Goal: Information Seeking & Learning: Learn about a topic

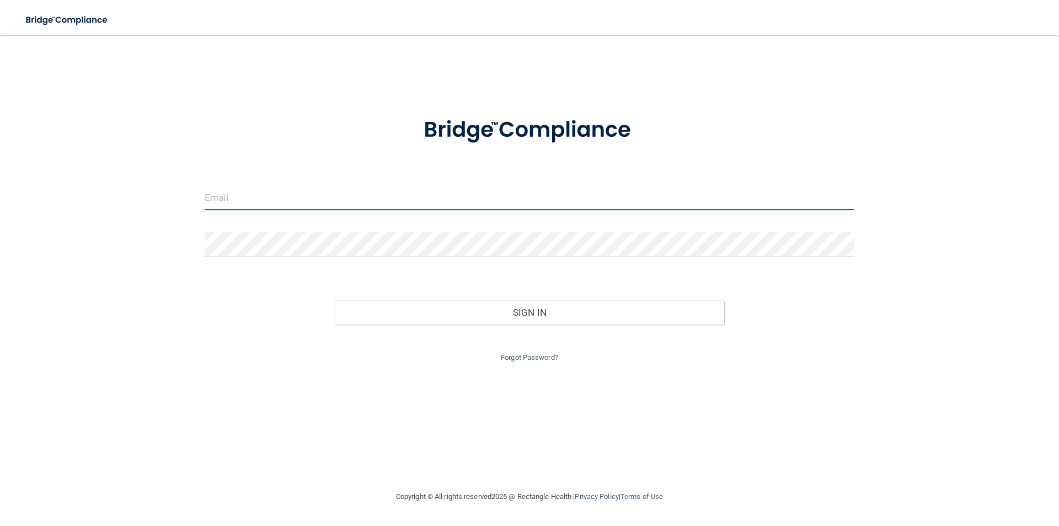
click at [249, 199] on input "email" at bounding box center [530, 197] width 650 height 25
type input "[EMAIL_ADDRESS][DOMAIN_NAME]"
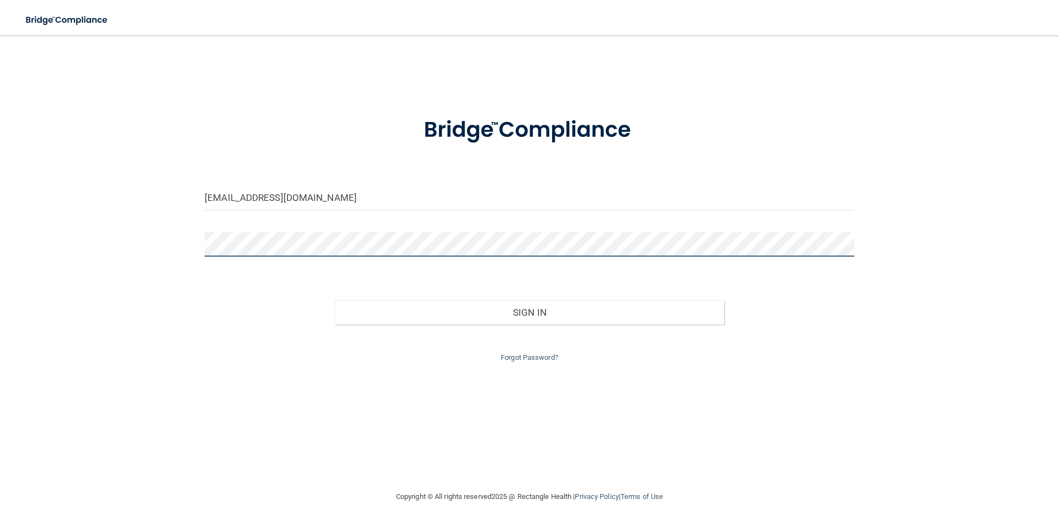
click at [335, 300] on button "Sign In" at bounding box center [530, 312] width 390 height 24
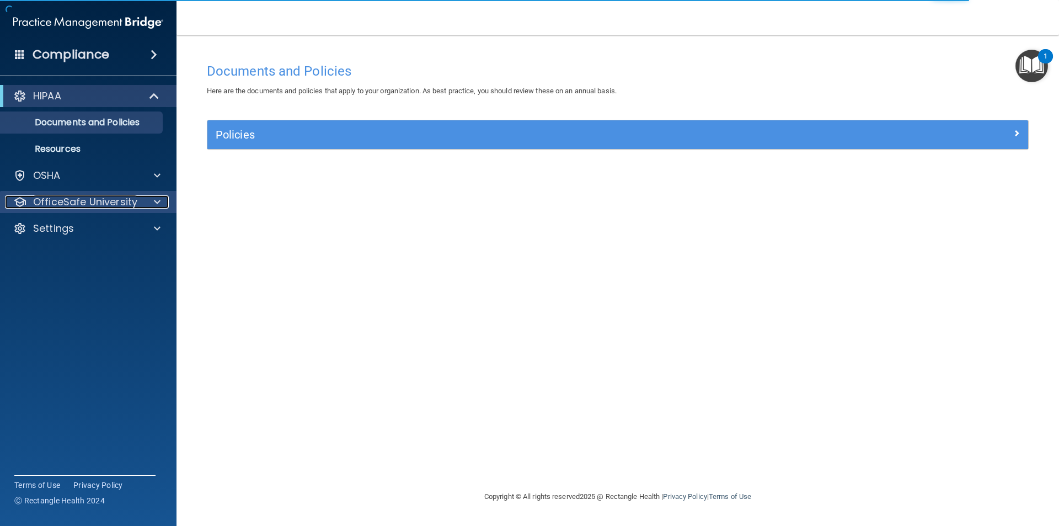
click at [94, 200] on p "OfficeSafe University" at bounding box center [85, 201] width 104 height 13
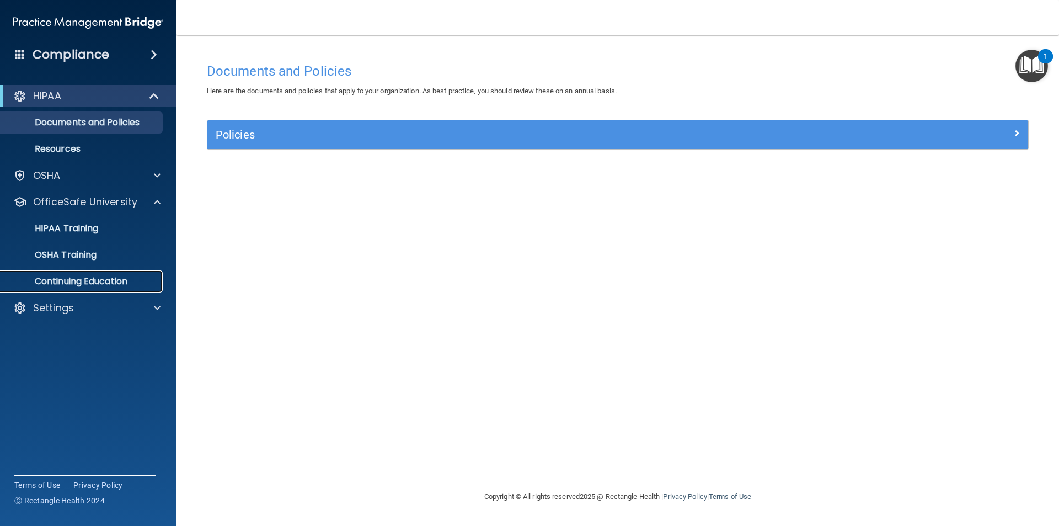
click at [109, 281] on p "Continuing Education" at bounding box center [82, 281] width 151 height 11
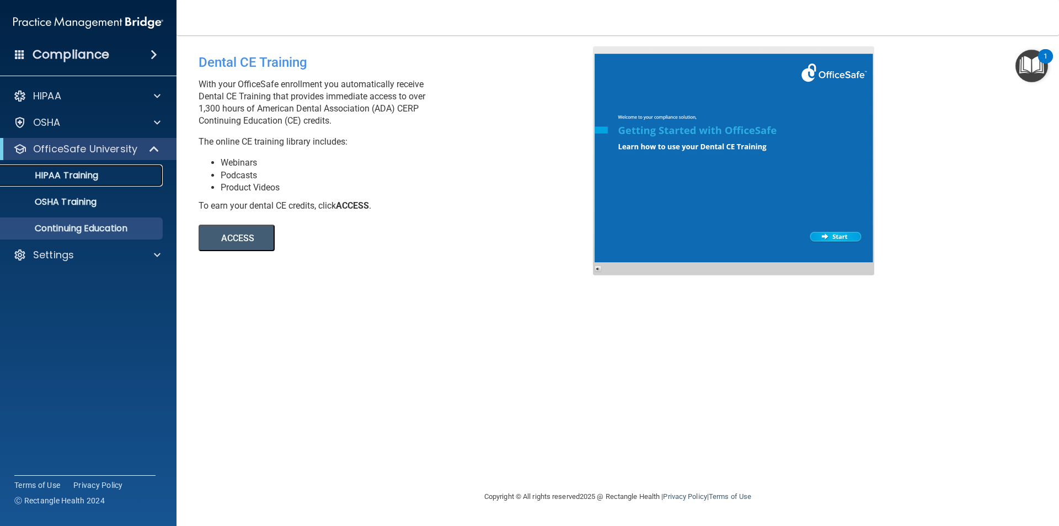
click at [79, 178] on p "HIPAA Training" at bounding box center [52, 175] width 91 height 11
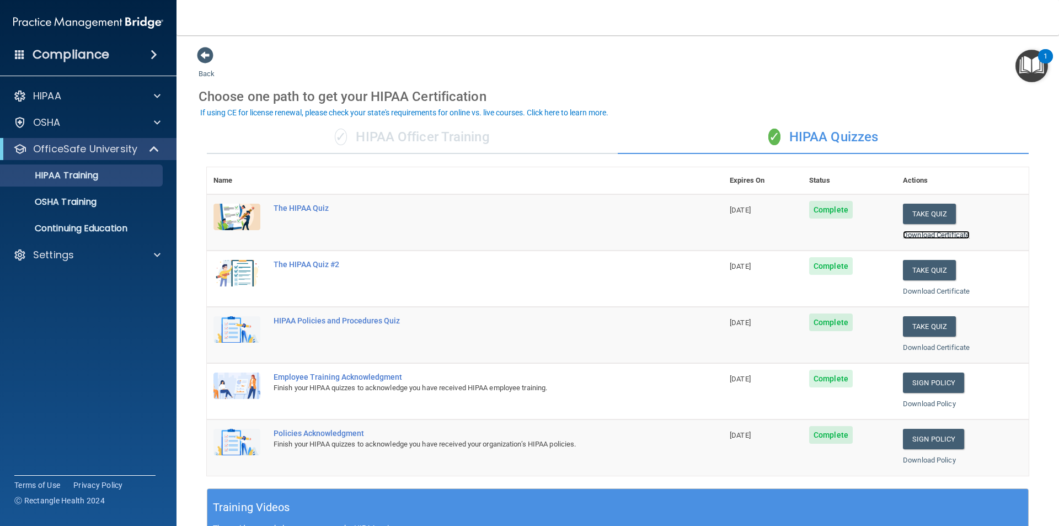
click at [934, 231] on link "Download Certificate" at bounding box center [936, 235] width 67 height 8
click at [942, 293] on link "Download Certificate" at bounding box center [936, 291] width 67 height 8
click at [950, 345] on link "Download Certificate" at bounding box center [936, 347] width 67 height 8
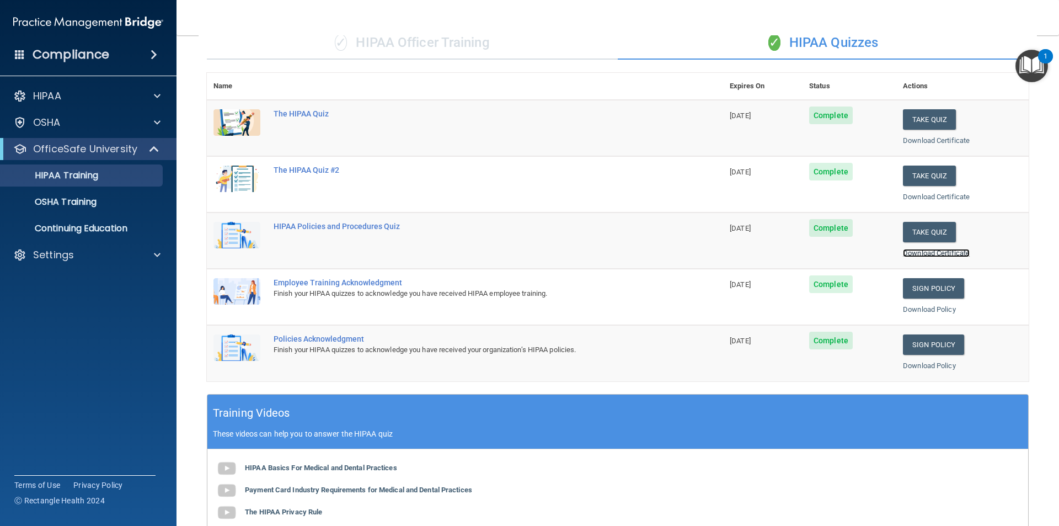
scroll to position [166, 0]
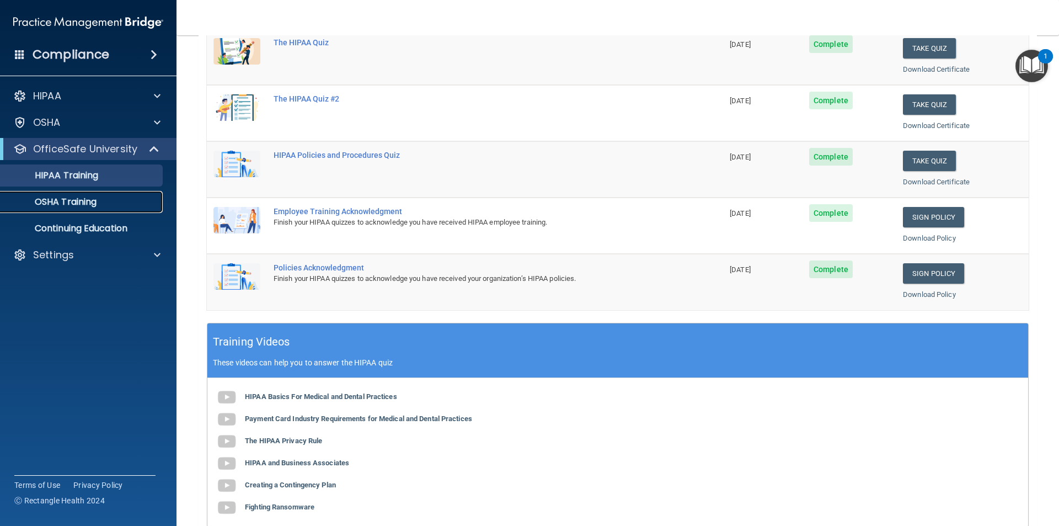
click at [75, 201] on p "OSHA Training" at bounding box center [51, 201] width 89 height 11
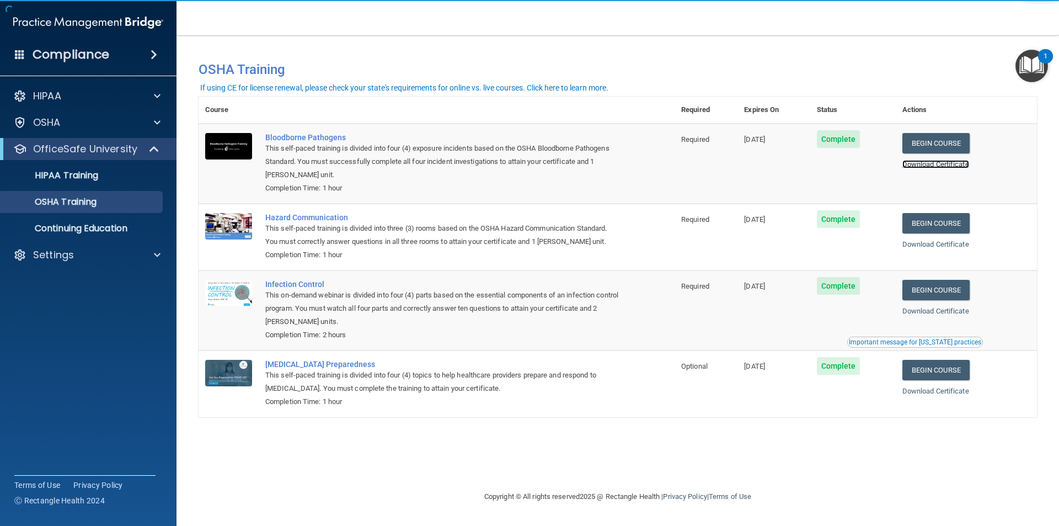
click at [958, 163] on link "Download Certificate" at bounding box center [936, 164] width 67 height 8
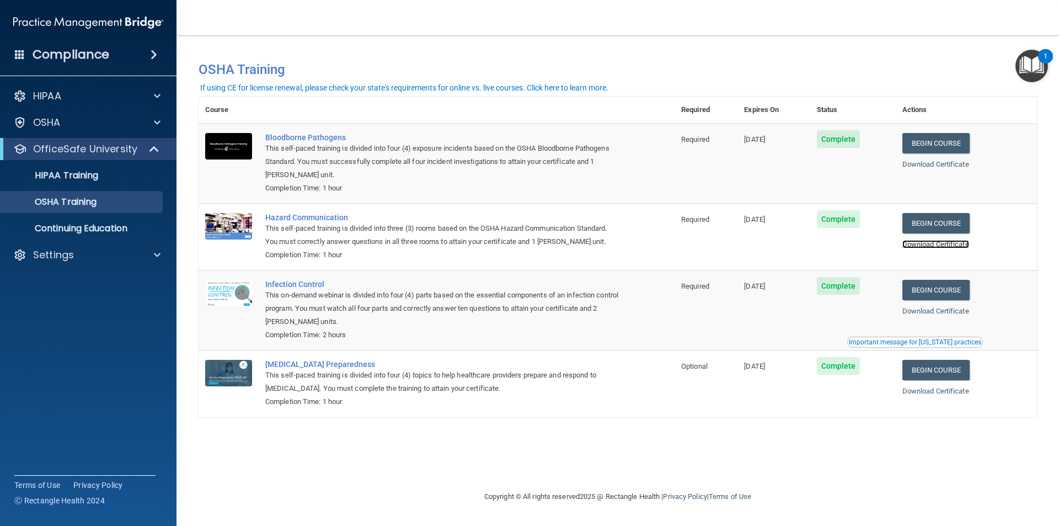
click at [957, 244] on link "Download Certificate" at bounding box center [936, 244] width 67 height 8
click at [958, 312] on link "Download Certificate" at bounding box center [936, 311] width 67 height 8
click at [85, 225] on p "Continuing Education" at bounding box center [82, 228] width 151 height 11
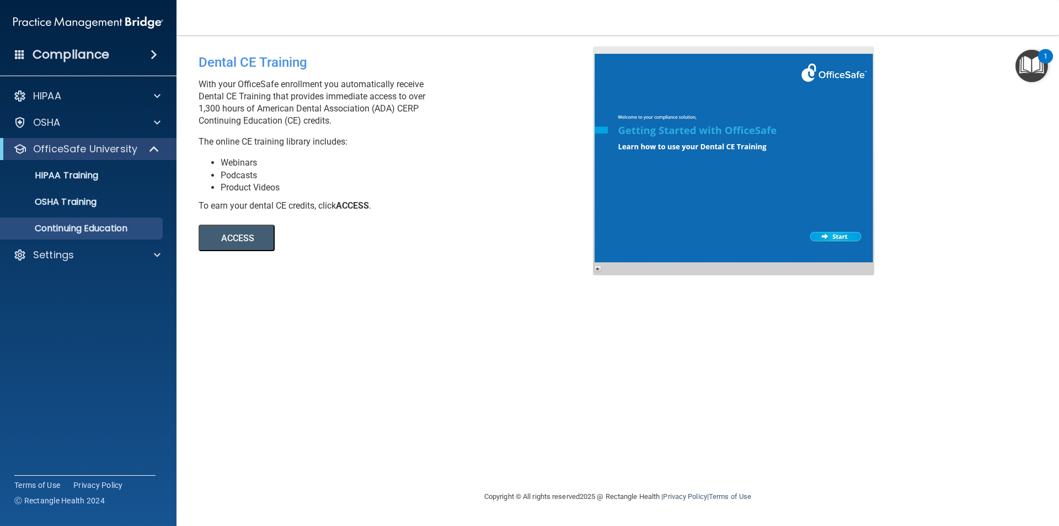
click at [248, 237] on button "ACCESS" at bounding box center [237, 238] width 76 height 26
click at [577, 26] on nav "Toggle navigation [PERSON_NAME] [EMAIL_ADDRESS][DOMAIN_NAME] Manage My Enterpri…" at bounding box center [618, 17] width 883 height 35
click at [70, 177] on p "HIPAA Training" at bounding box center [52, 175] width 91 height 11
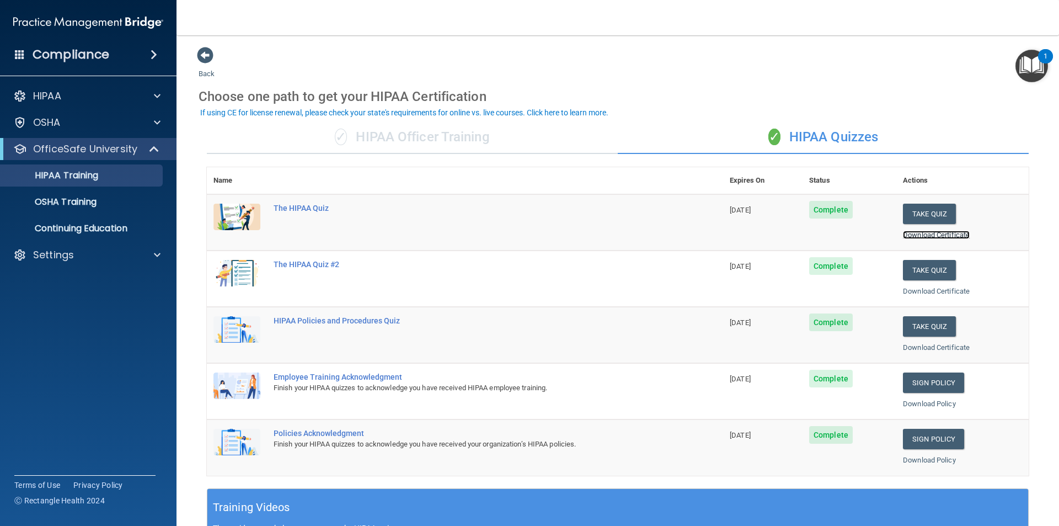
click at [926, 238] on link "Download Certificate" at bounding box center [936, 235] width 67 height 8
click at [76, 204] on p "OSHA Training" at bounding box center [51, 201] width 89 height 11
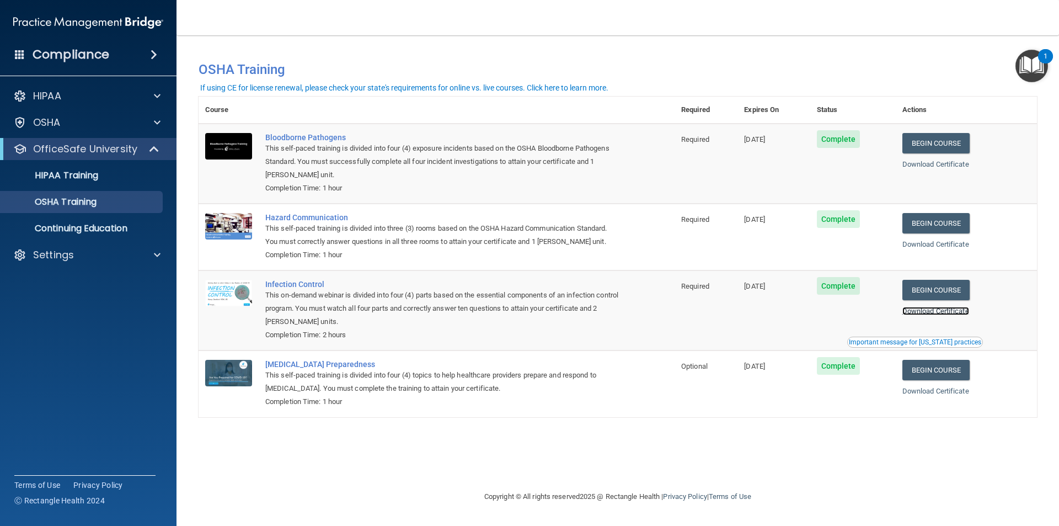
click at [948, 312] on link "Download Certificate" at bounding box center [936, 311] width 67 height 8
click at [950, 309] on link "Download Certificate" at bounding box center [936, 311] width 67 height 8
click at [964, 165] on link "Download Certificate" at bounding box center [936, 164] width 67 height 8
click at [650, 168] on td "Bloodborne Pathogens This self-paced training is divided into four (4) exposure…" at bounding box center [467, 164] width 416 height 80
click at [956, 165] on link "Download Certificate" at bounding box center [936, 164] width 67 height 8
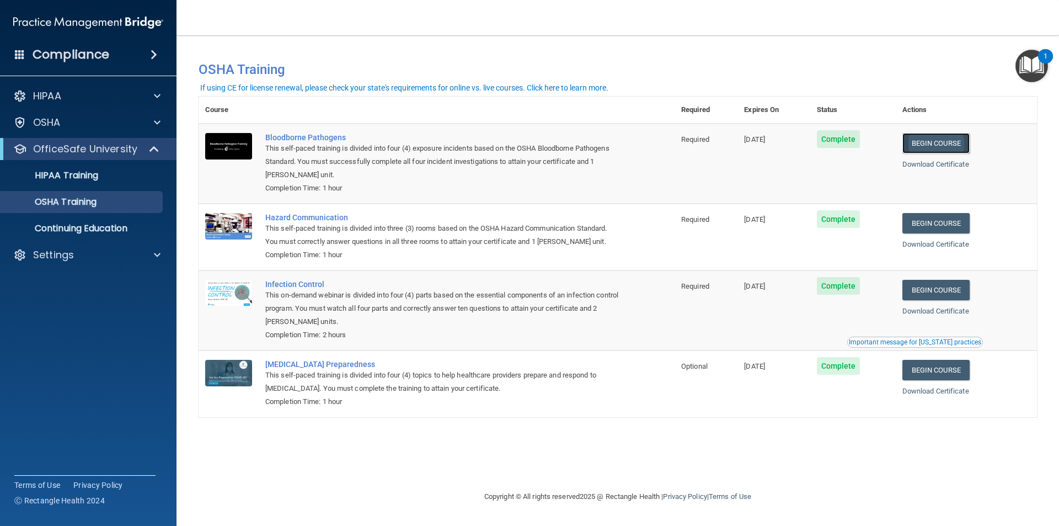
click at [960, 143] on link "Begin Course" at bounding box center [936, 143] width 67 height 20
click at [950, 312] on link "Download Certificate" at bounding box center [936, 311] width 67 height 8
click at [948, 394] on link "Download Certificate" at bounding box center [936, 391] width 67 height 8
click at [1033, 64] on img "Open Resource Center, 1 new notification" at bounding box center [1032, 66] width 33 height 33
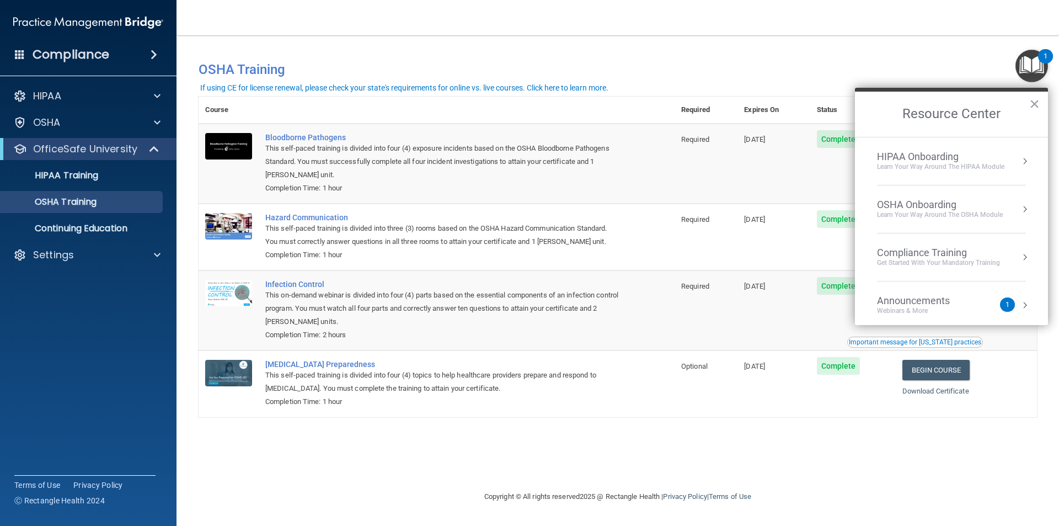
click at [906, 253] on div "Compliance Training" at bounding box center [938, 253] width 123 height 12
click at [901, 174] on div "OSHA Training" at bounding box center [895, 179] width 63 height 10
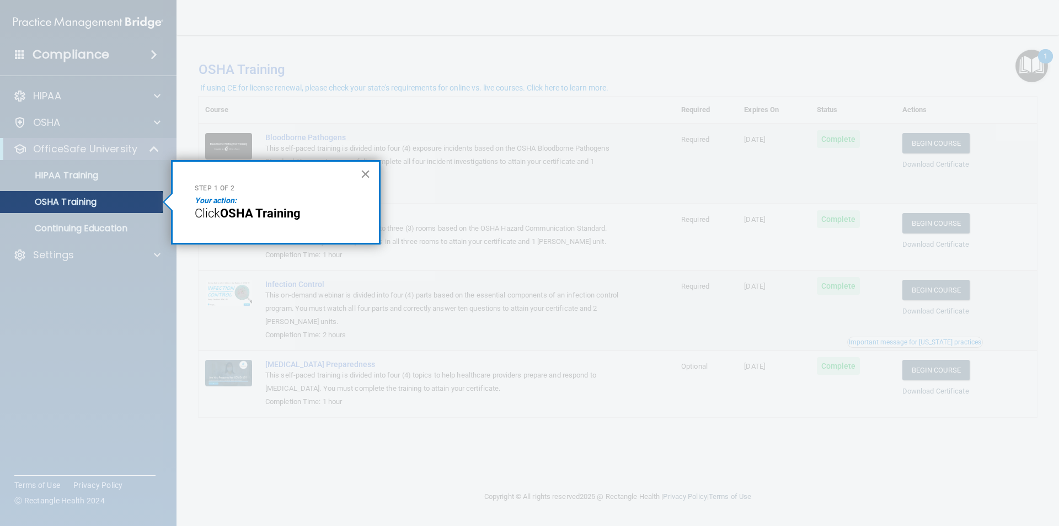
click at [364, 174] on button "×" at bounding box center [365, 174] width 10 height 18
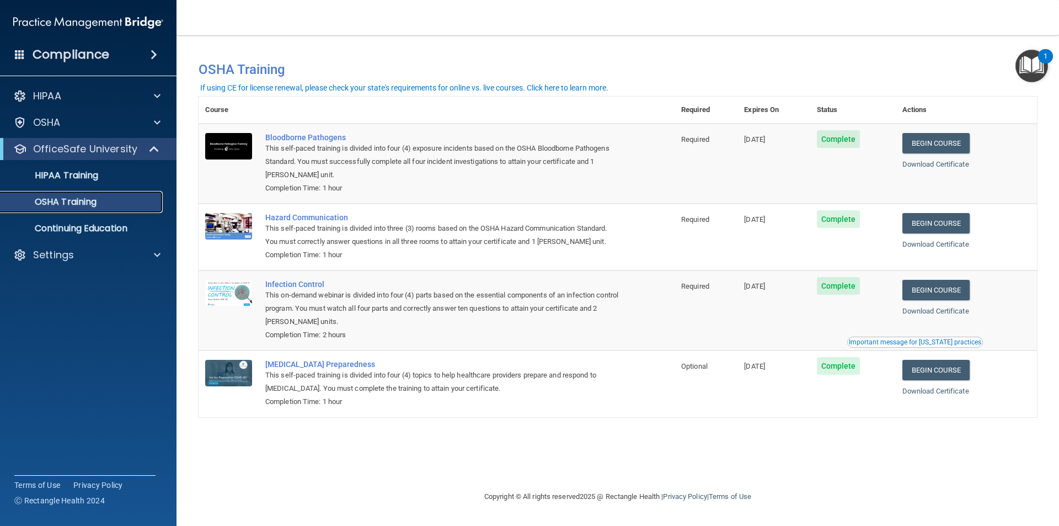
click at [84, 201] on p "OSHA Training" at bounding box center [51, 201] width 89 height 11
click at [939, 313] on link "Download Certificate" at bounding box center [936, 311] width 67 height 8
click at [848, 291] on span "Complete" at bounding box center [839, 286] width 44 height 18
click at [59, 174] on p "HIPAA Training" at bounding box center [52, 175] width 91 height 11
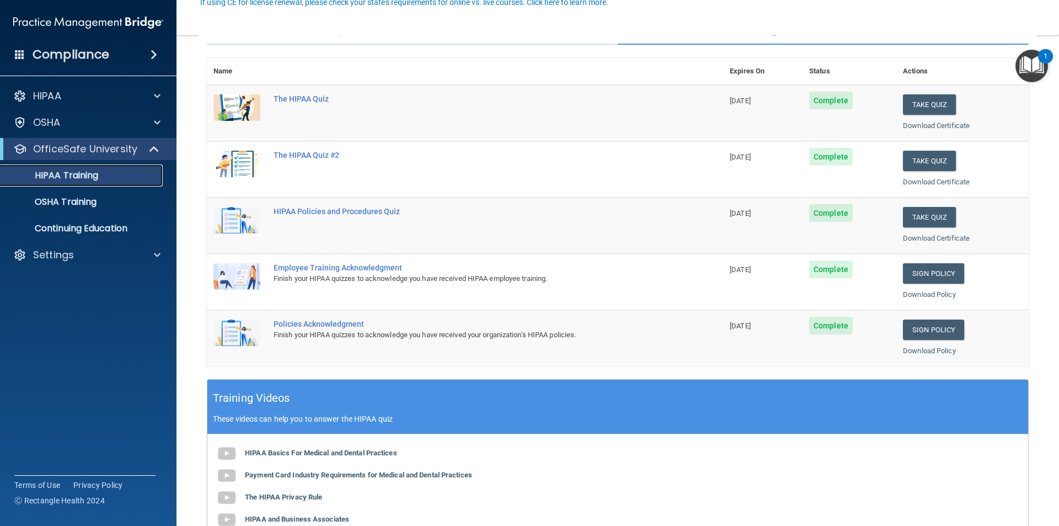
scroll to position [110, 0]
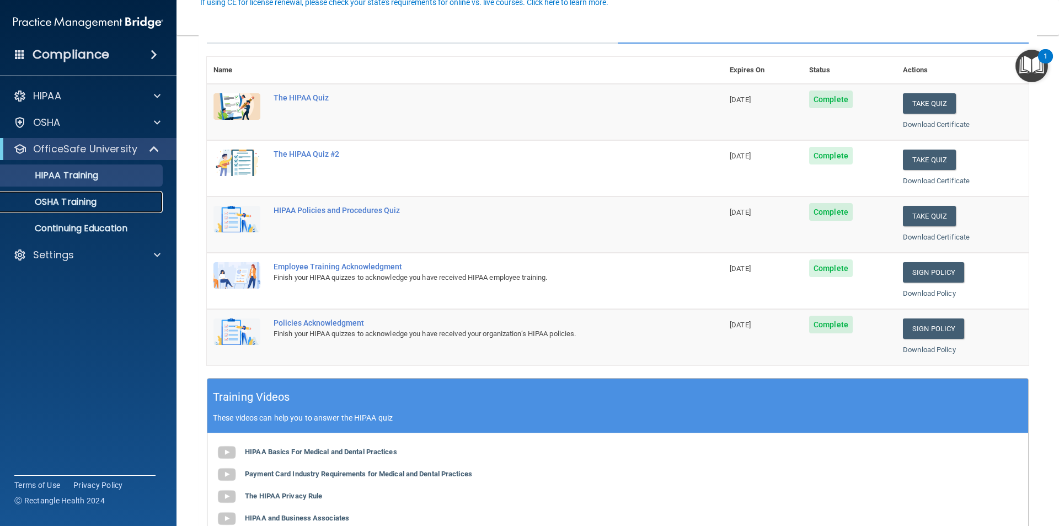
click at [49, 199] on p "OSHA Training" at bounding box center [51, 201] width 89 height 11
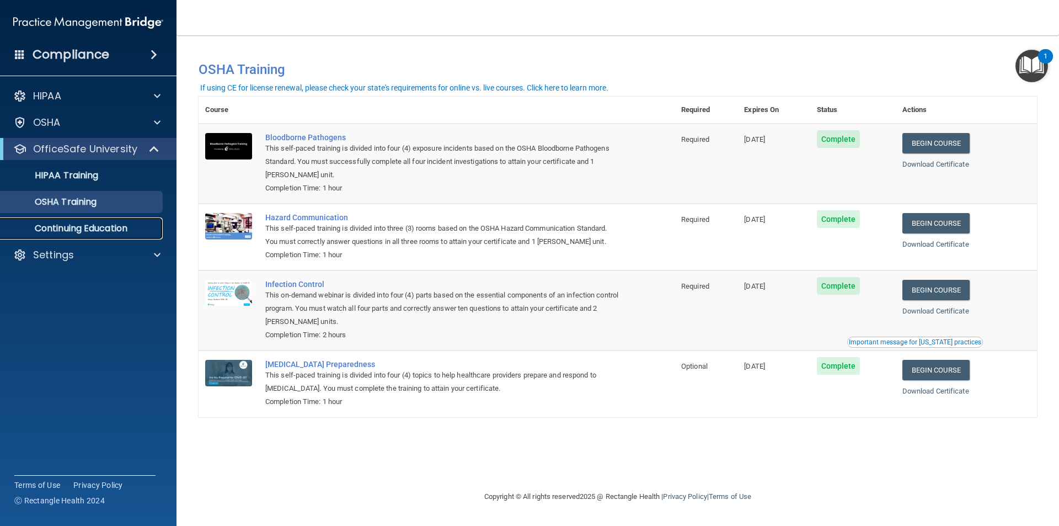
click at [72, 232] on p "Continuing Education" at bounding box center [82, 228] width 151 height 11
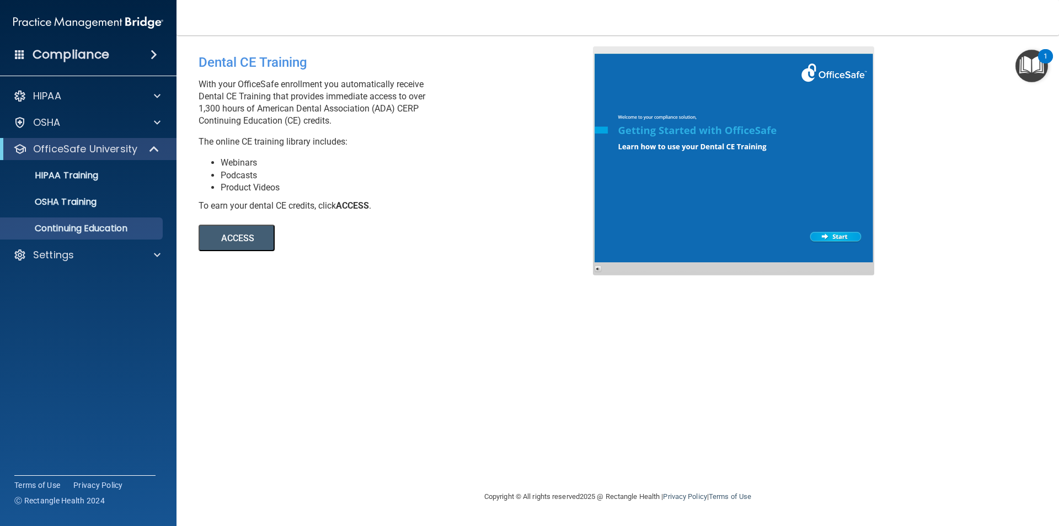
click at [254, 236] on button "ACCESS" at bounding box center [237, 238] width 76 height 26
click at [69, 193] on link "OSHA Training" at bounding box center [76, 202] width 174 height 22
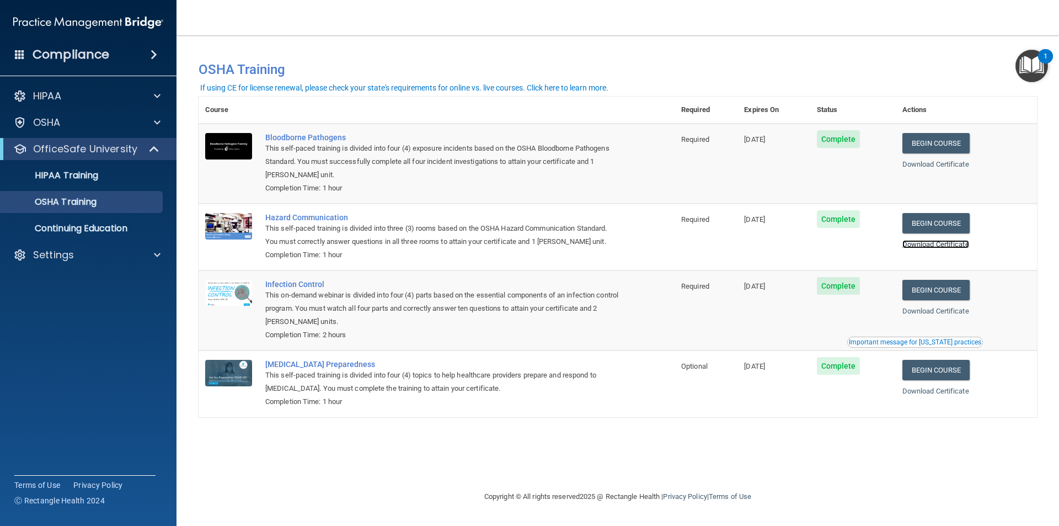
click at [940, 242] on link "Download Certificate" at bounding box center [936, 244] width 67 height 8
click at [153, 52] on span at bounding box center [154, 54] width 7 height 13
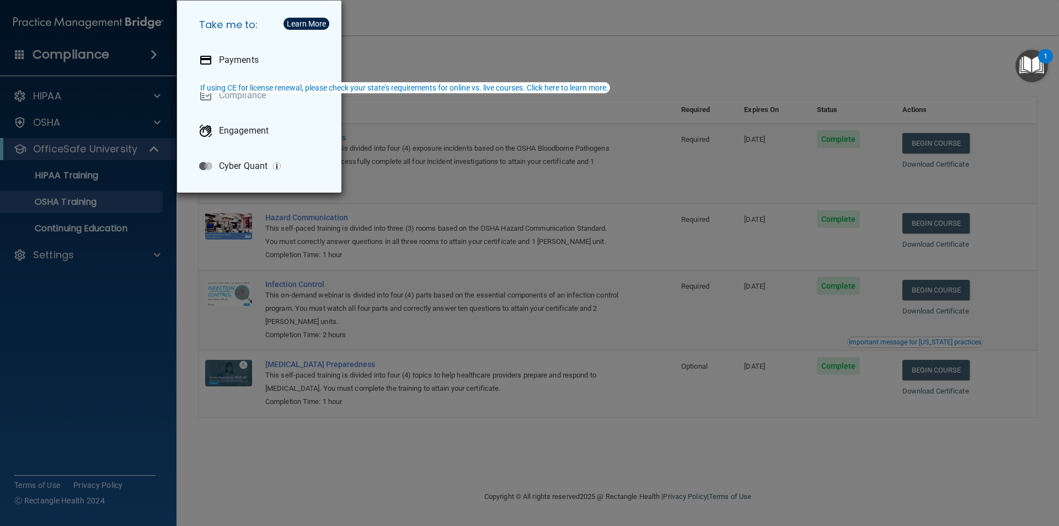
click at [161, 62] on div "Take me to: Payments Compliance Engagement Cyber Quant" at bounding box center [529, 263] width 1059 height 526
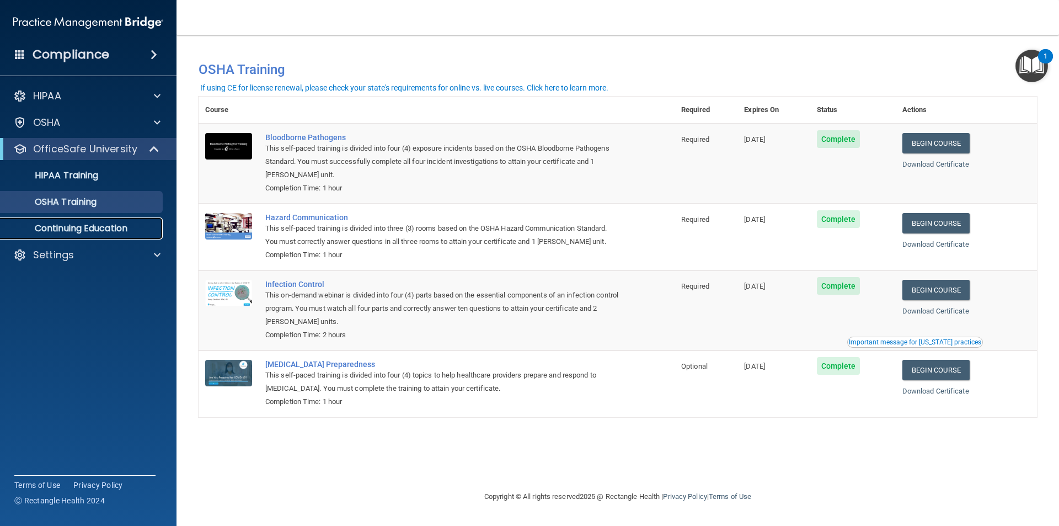
click at [88, 232] on p "Continuing Education" at bounding box center [82, 228] width 151 height 11
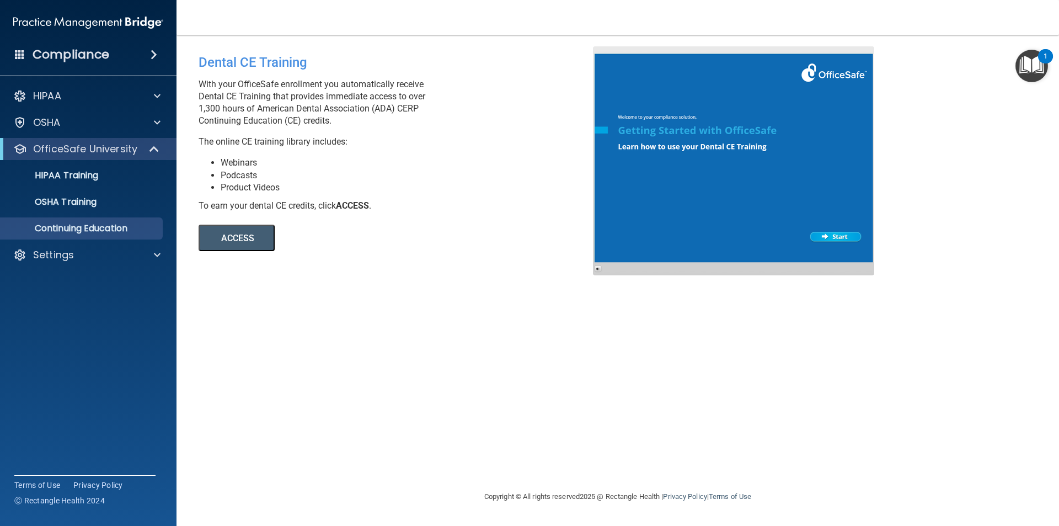
click at [354, 411] on div "Dental CE Training With your OfficeSafe enrollment you automatically receive De…" at bounding box center [618, 262] width 839 height 433
click at [153, 56] on span at bounding box center [154, 54] width 7 height 13
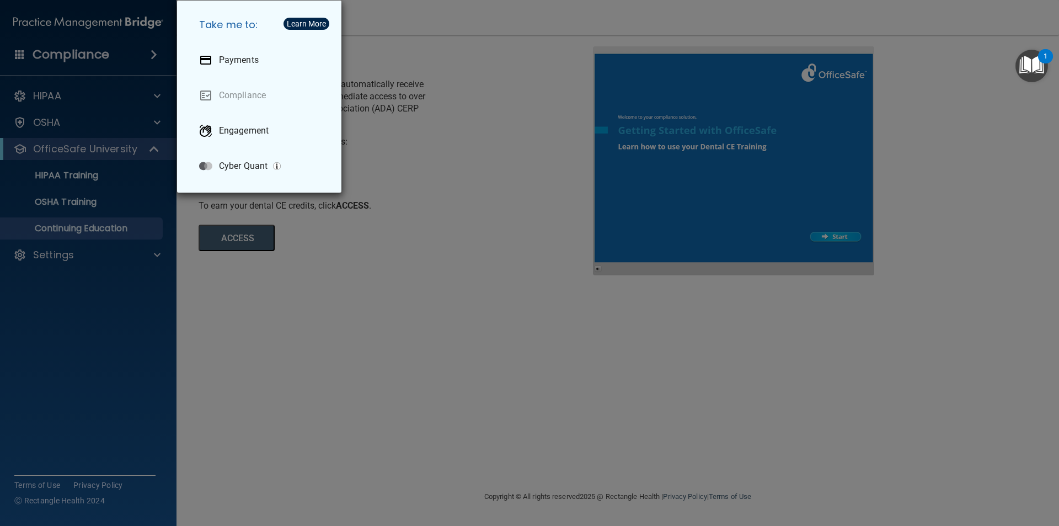
click at [147, 55] on div "Take me to: Payments Compliance Engagement Cyber Quant" at bounding box center [529, 263] width 1059 height 526
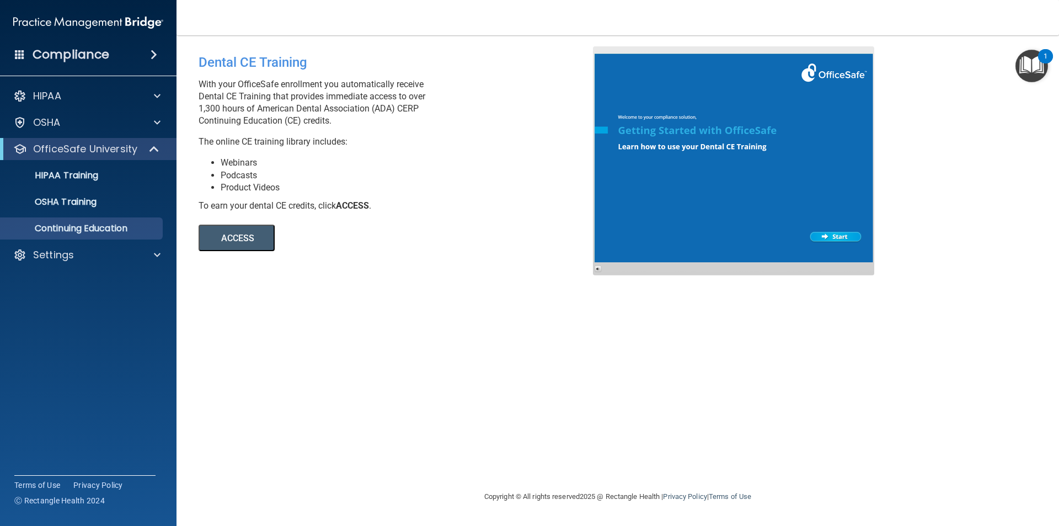
click at [23, 53] on span at bounding box center [20, 54] width 10 height 10
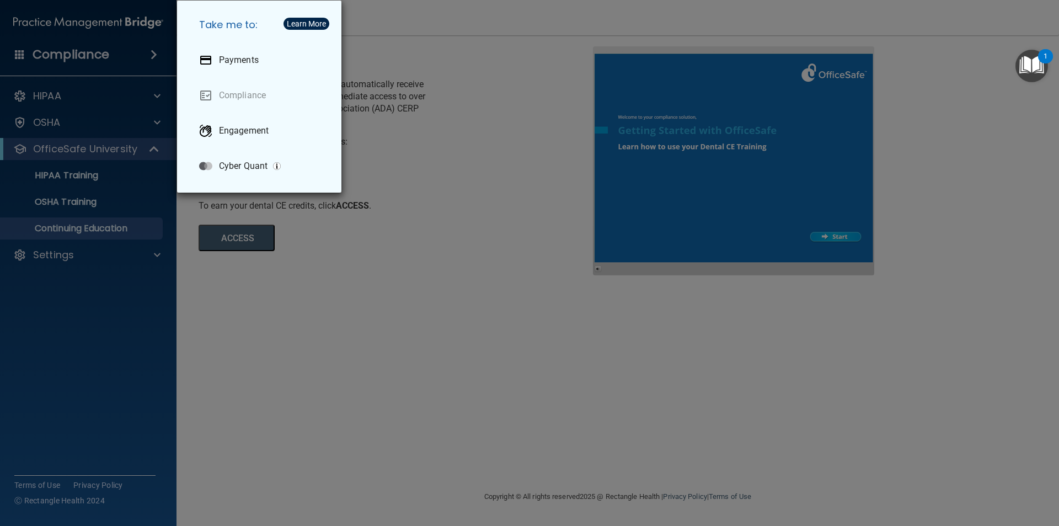
click at [388, 68] on div "Take me to: Payments Compliance Engagement Cyber Quant" at bounding box center [529, 263] width 1059 height 526
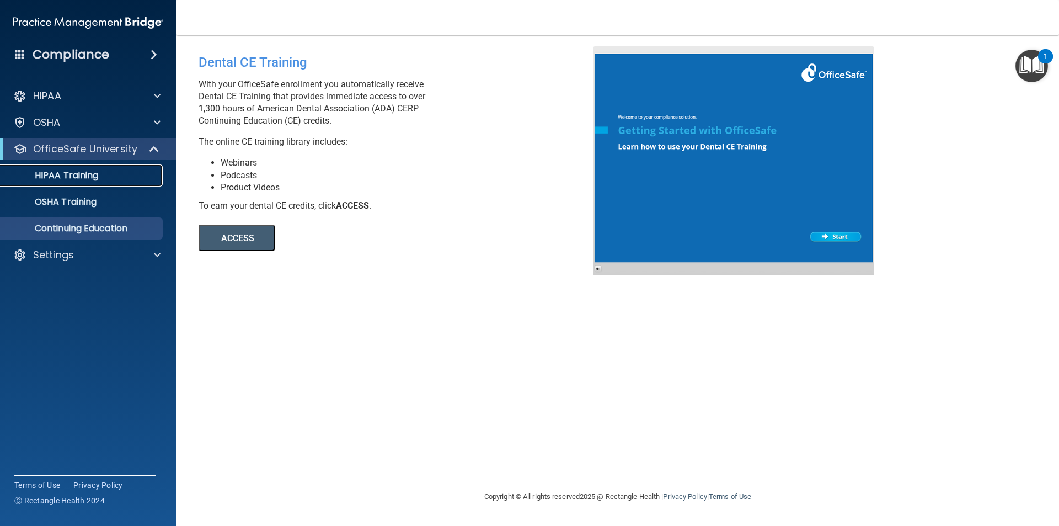
click at [82, 173] on p "HIPAA Training" at bounding box center [52, 175] width 91 height 11
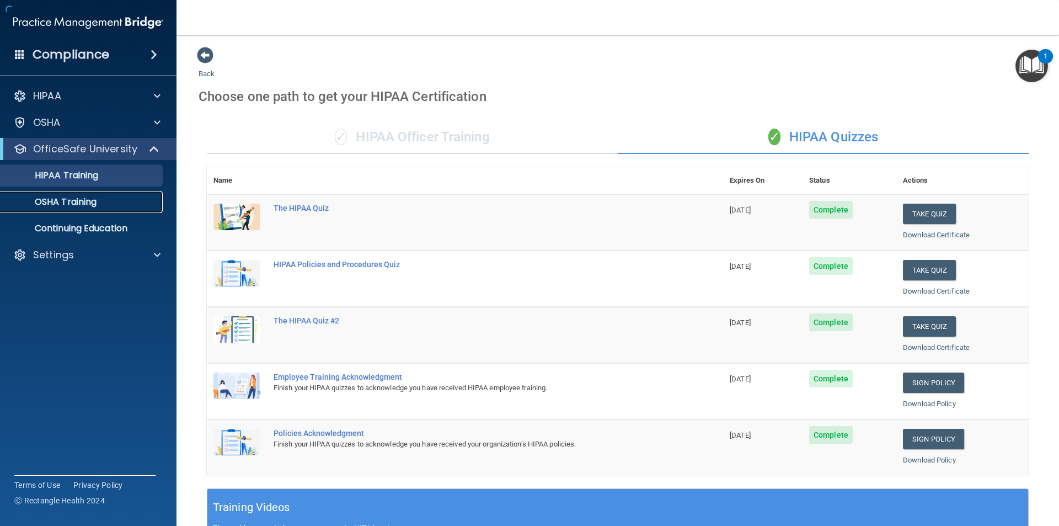
click at [91, 205] on p "OSHA Training" at bounding box center [51, 201] width 89 height 11
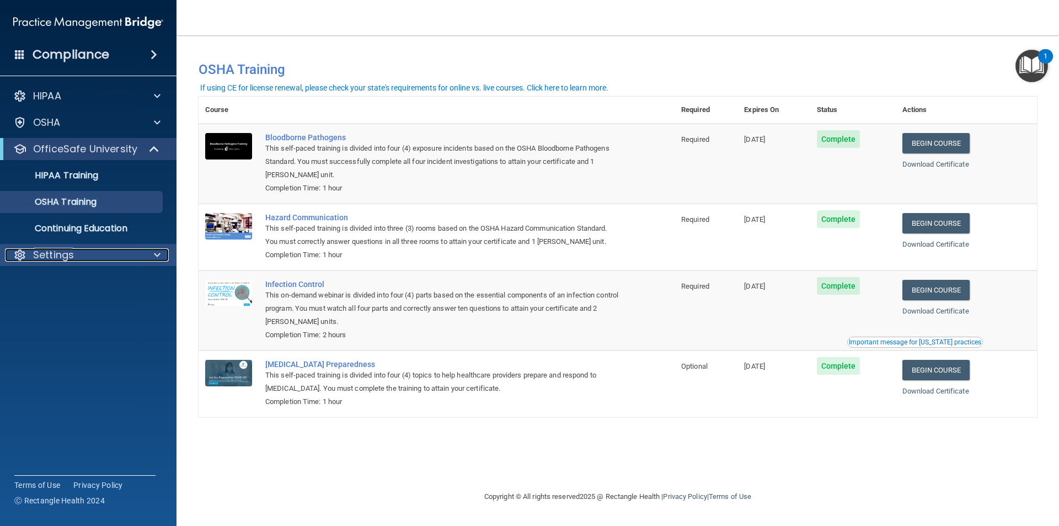
click at [139, 258] on div "Settings" at bounding box center [73, 254] width 137 height 13
click at [47, 63] on div "Compliance" at bounding box center [88, 54] width 177 height 24
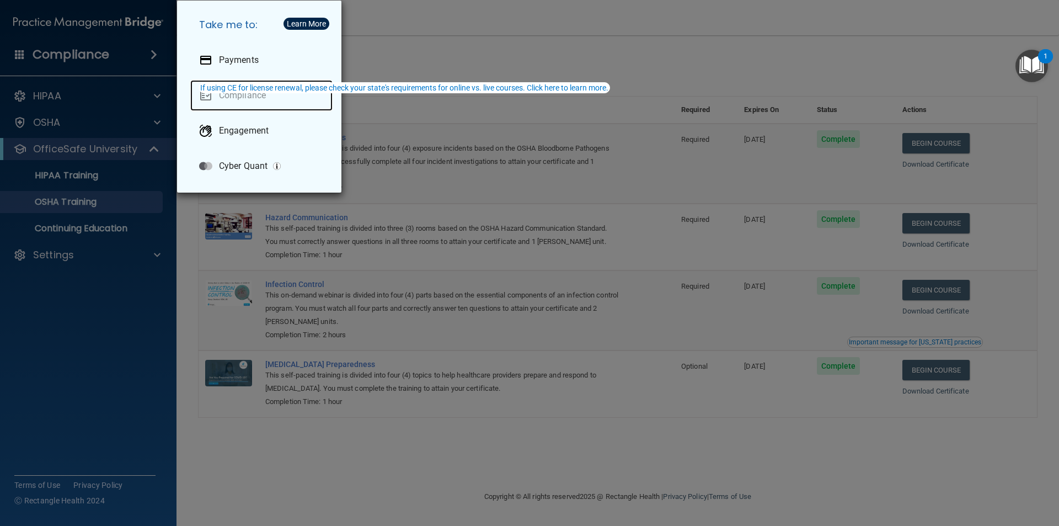
click at [241, 95] on link "Compliance" at bounding box center [261, 95] width 142 height 31
click at [146, 330] on div "Take me to: Payments Compliance Engagement Cyber Quant" at bounding box center [529, 263] width 1059 height 526
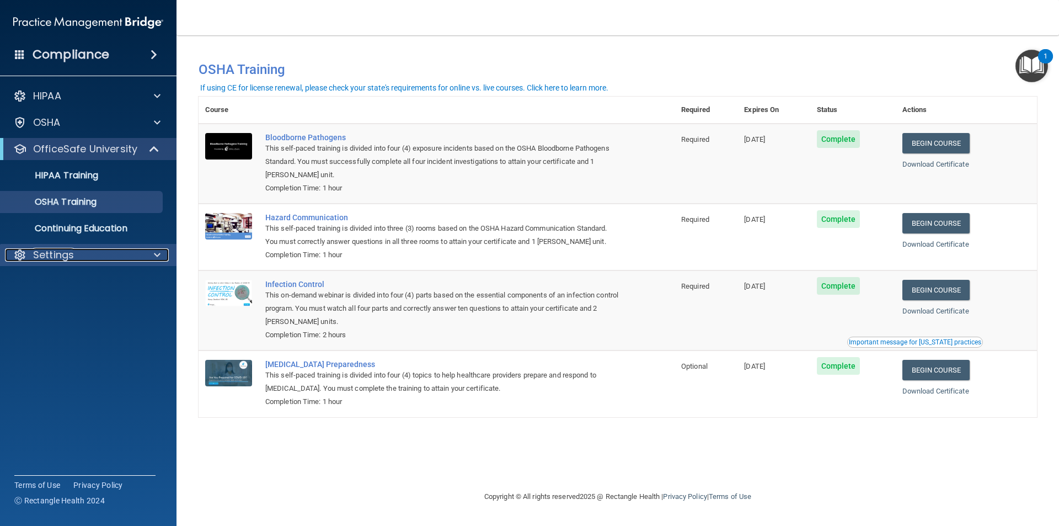
click at [148, 252] on div at bounding box center [156, 254] width 28 height 13
click at [76, 277] on p "My Account" at bounding box center [82, 281] width 151 height 11
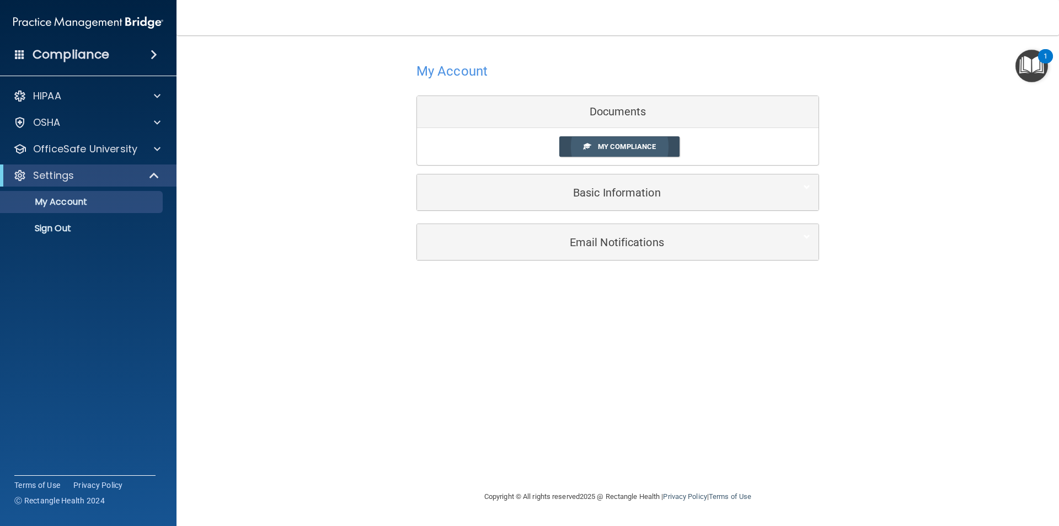
click at [621, 147] on span "My Compliance" at bounding box center [627, 146] width 58 height 8
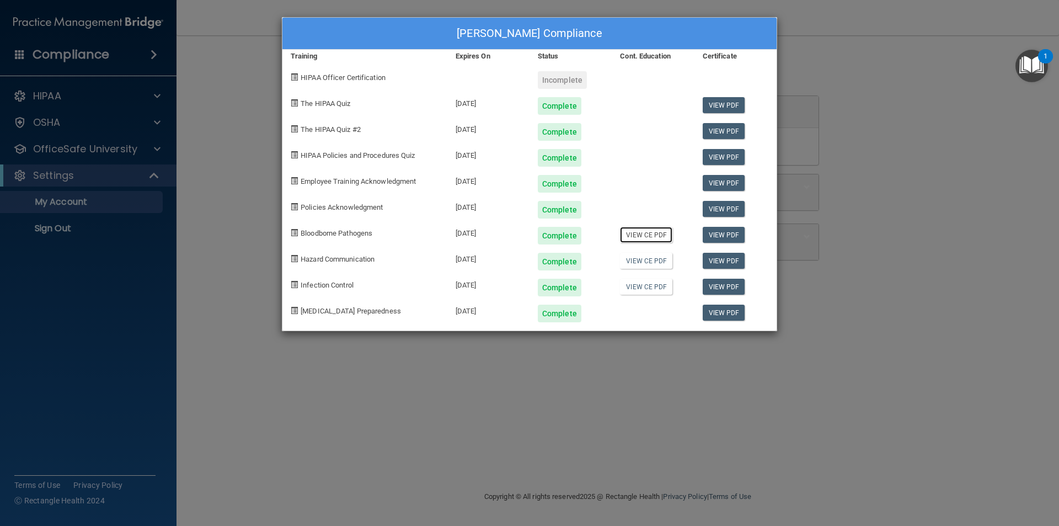
click at [649, 233] on link "View CE PDF" at bounding box center [646, 235] width 52 height 16
click at [652, 263] on link "View CE PDF" at bounding box center [646, 261] width 52 height 16
click at [648, 287] on link "View CE PDF" at bounding box center [646, 287] width 52 height 16
click at [825, 55] on div "[PERSON_NAME] Compliance Training Expires On Status Cont. Education Certificate…" at bounding box center [529, 263] width 1059 height 526
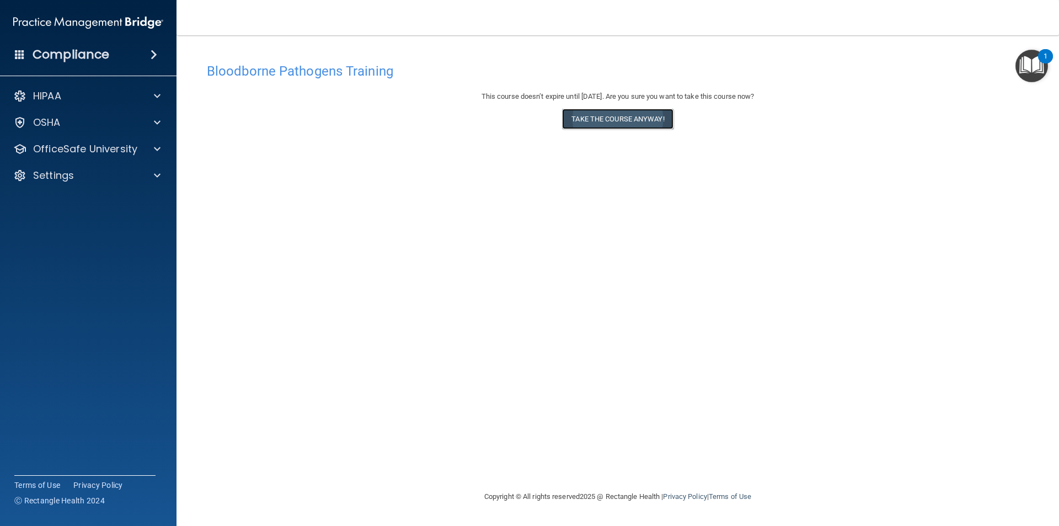
click at [629, 116] on button "Take the course anyway!" at bounding box center [617, 119] width 111 height 20
